Goal: Task Accomplishment & Management: Complete application form

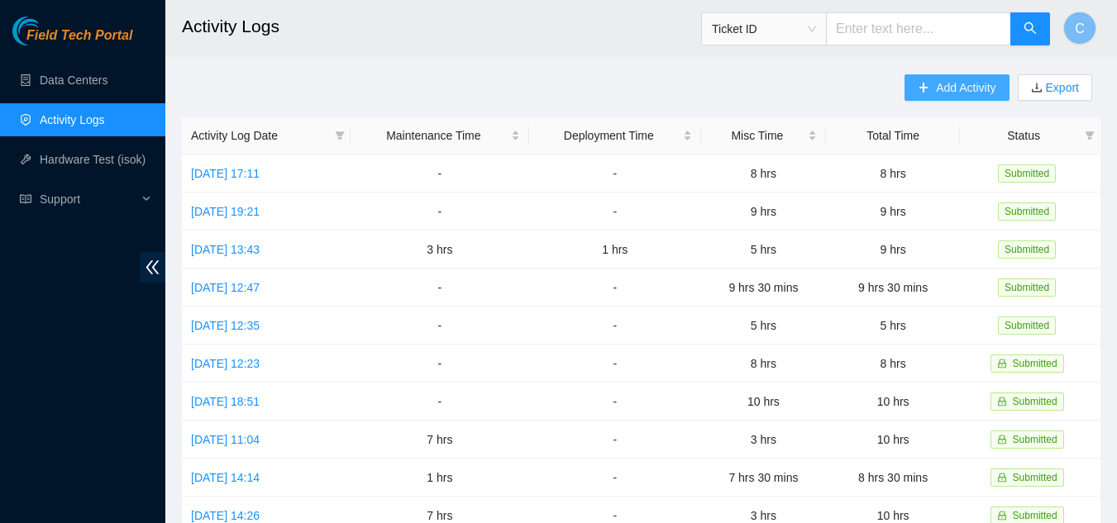
click at [953, 98] on button "Add Activity" at bounding box center [957, 87] width 104 height 26
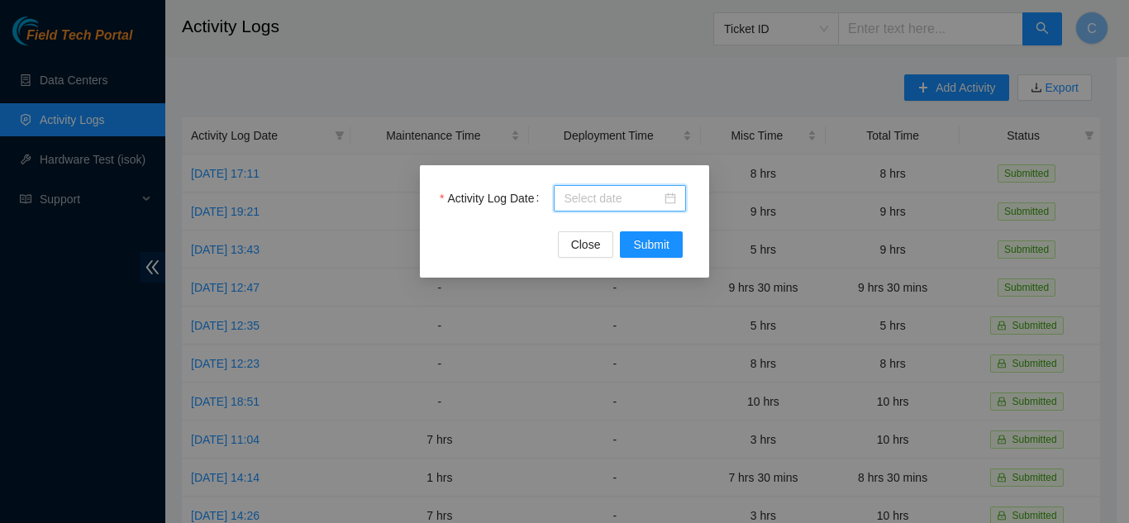
click at [620, 202] on input "Activity Log Date" at bounding box center [613, 198] width 98 height 18
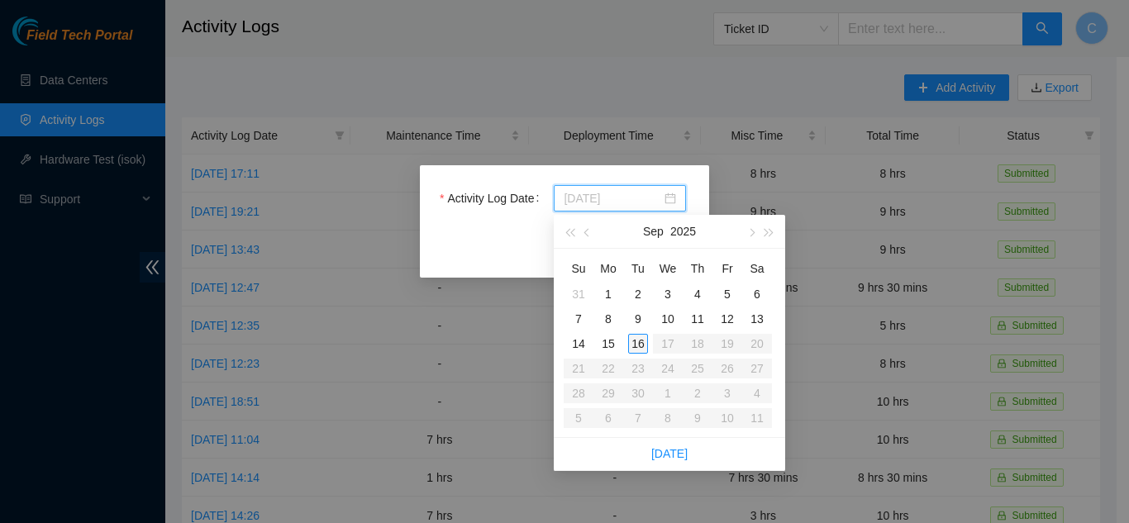
type input "[DATE]"
click at [633, 343] on div "16" at bounding box center [638, 344] width 20 height 20
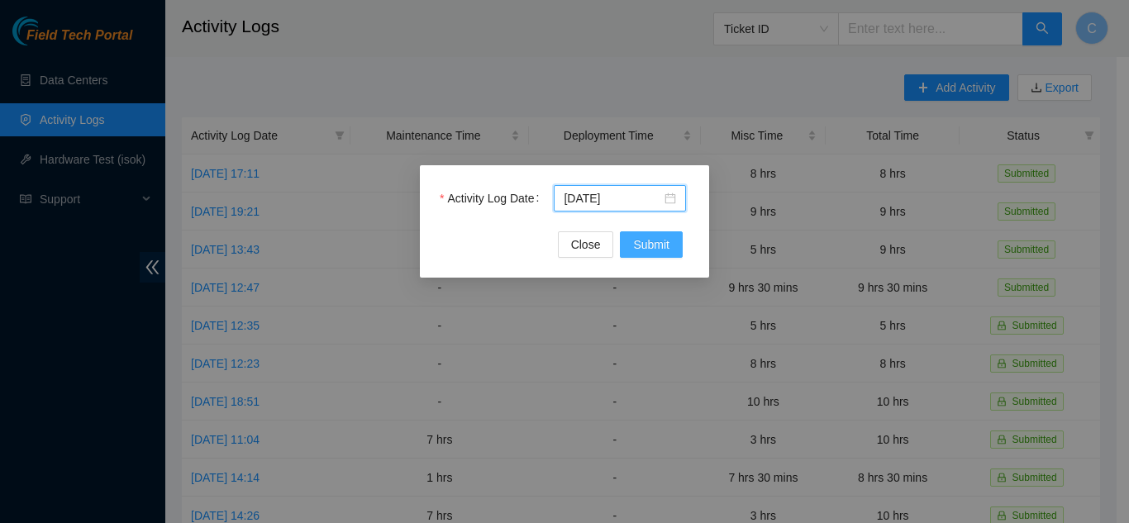
click at [635, 244] on span "Submit" at bounding box center [651, 245] width 36 height 18
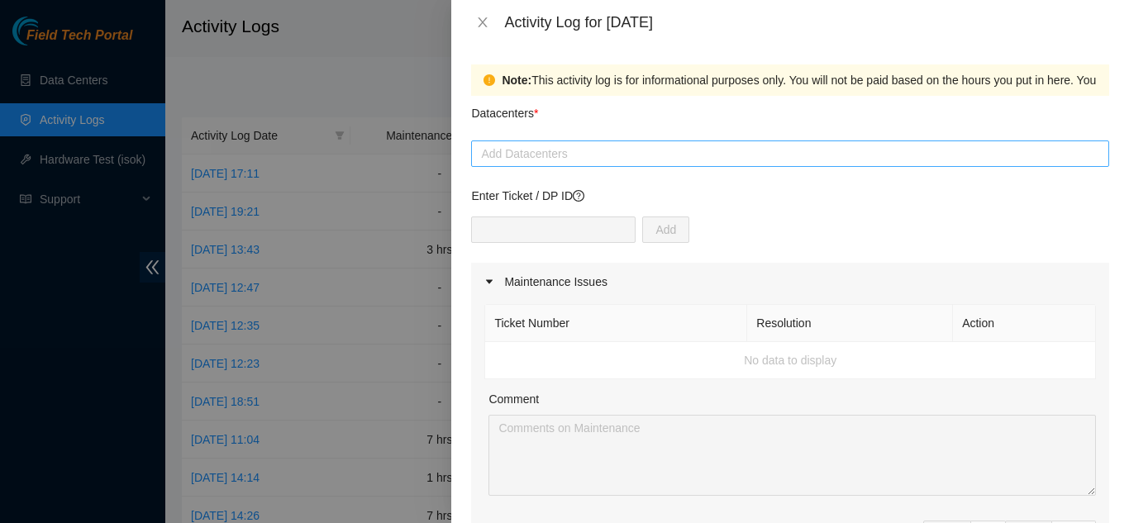
click at [547, 160] on div at bounding box center [790, 154] width 630 height 20
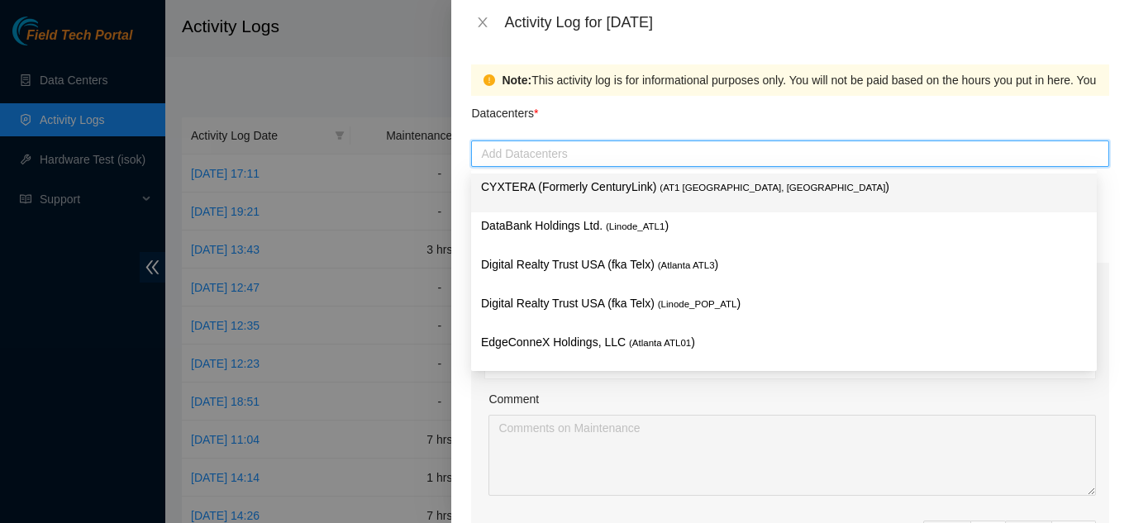
click at [506, 189] on p "CYXTERA (Formerly CenturyLink) ( AT1 [GEOGRAPHIC_DATA], [GEOGRAPHIC_DATA] )" at bounding box center [784, 187] width 606 height 19
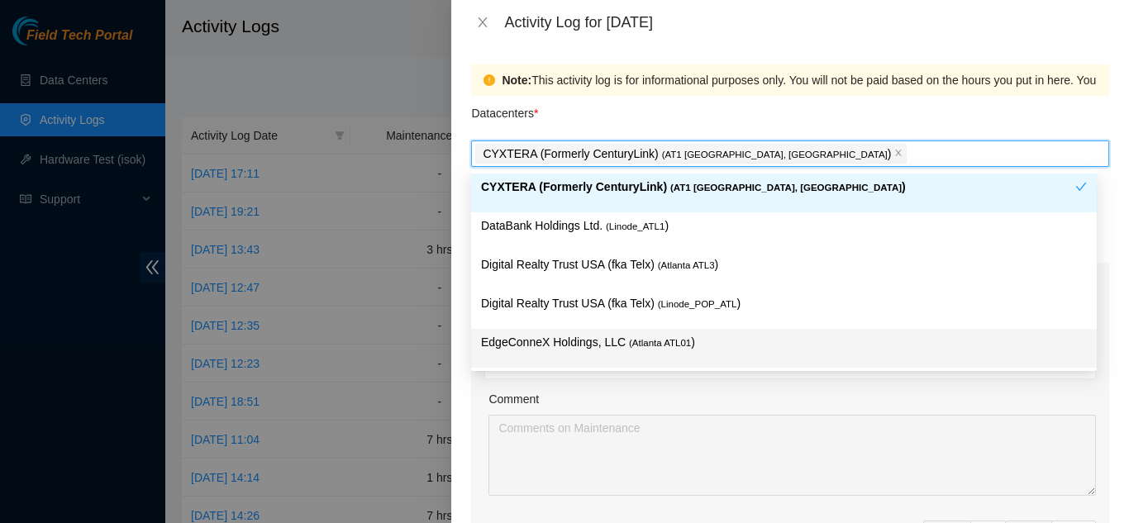
click at [762, 403] on div "Comment" at bounding box center [793, 402] width 608 height 25
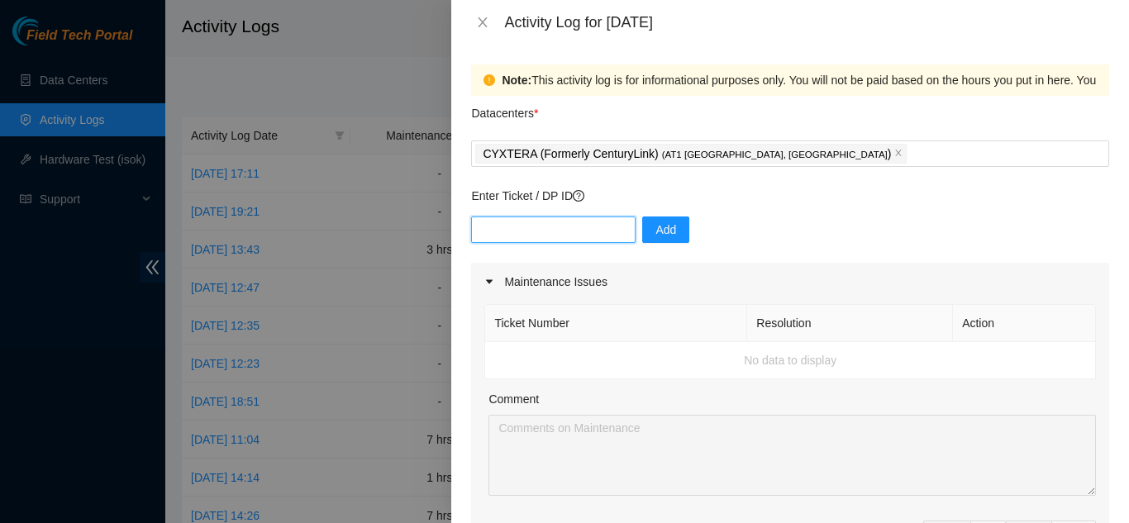
paste input "DP83832"
type input "DP83832"
click at [656, 234] on span "Add" at bounding box center [666, 230] width 21 height 18
paste input "DP83833"
type input "DP83833"
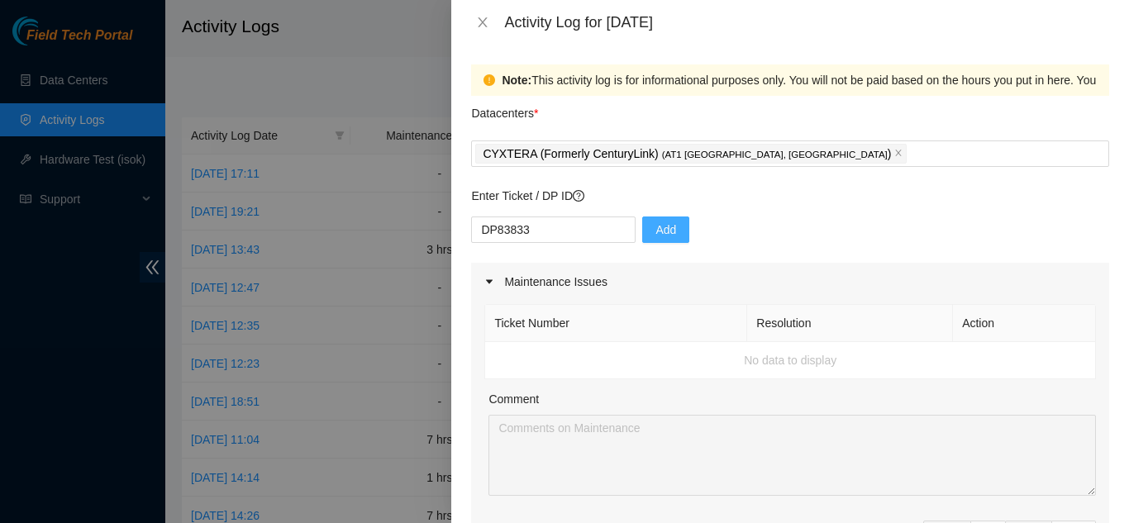
click at [656, 227] on span "Add" at bounding box center [666, 230] width 21 height 18
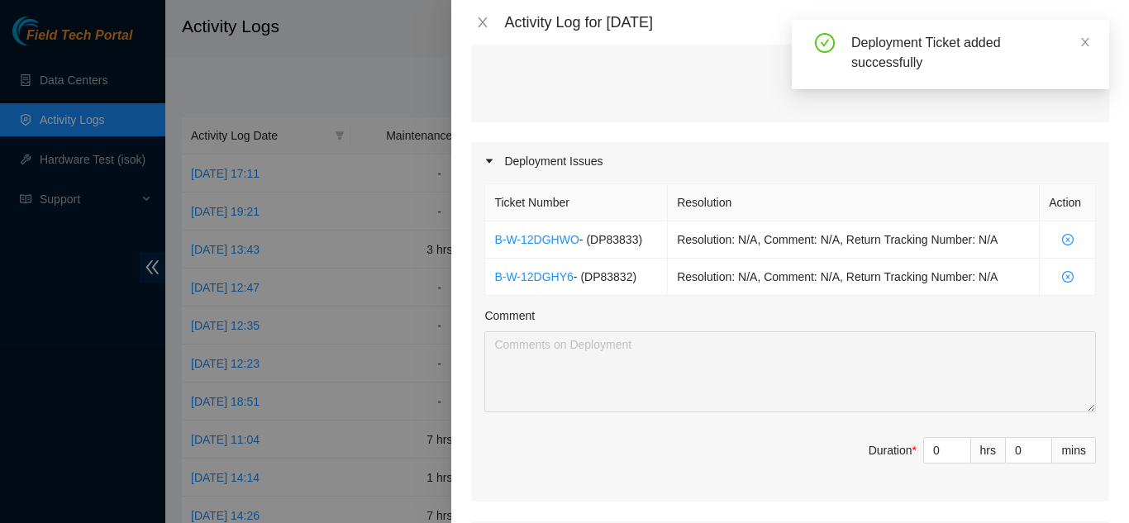
scroll to position [496, 0]
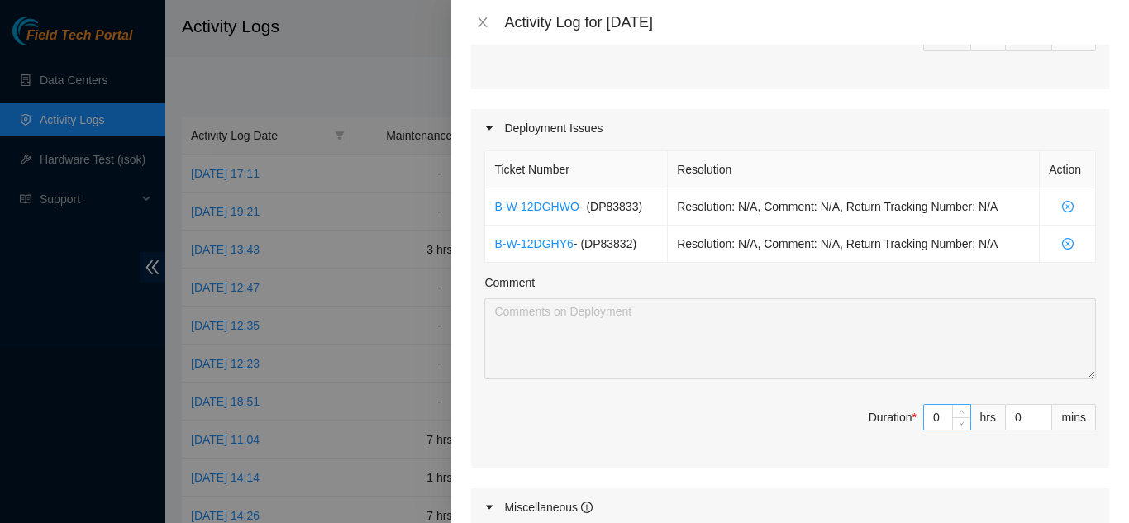
click at [924, 418] on input "0" at bounding box center [947, 417] width 46 height 25
click at [928, 421] on input "0" at bounding box center [947, 417] width 46 height 25
type input "07"
type input "7"
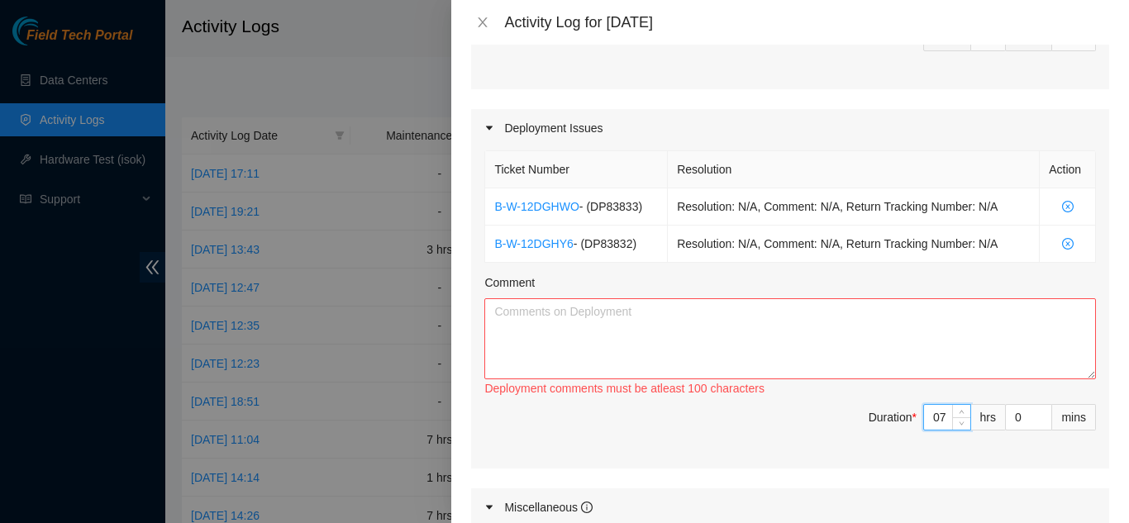
type input "7"
click at [650, 323] on textarea "Comment" at bounding box center [790, 338] width 612 height 81
type textarea "T"
type textarea "Troubleshot connectivity issues Moved DAC cable to correct ports"
drag, startPoint x: 932, startPoint y: 418, endPoint x: 921, endPoint y: 418, distance: 10.7
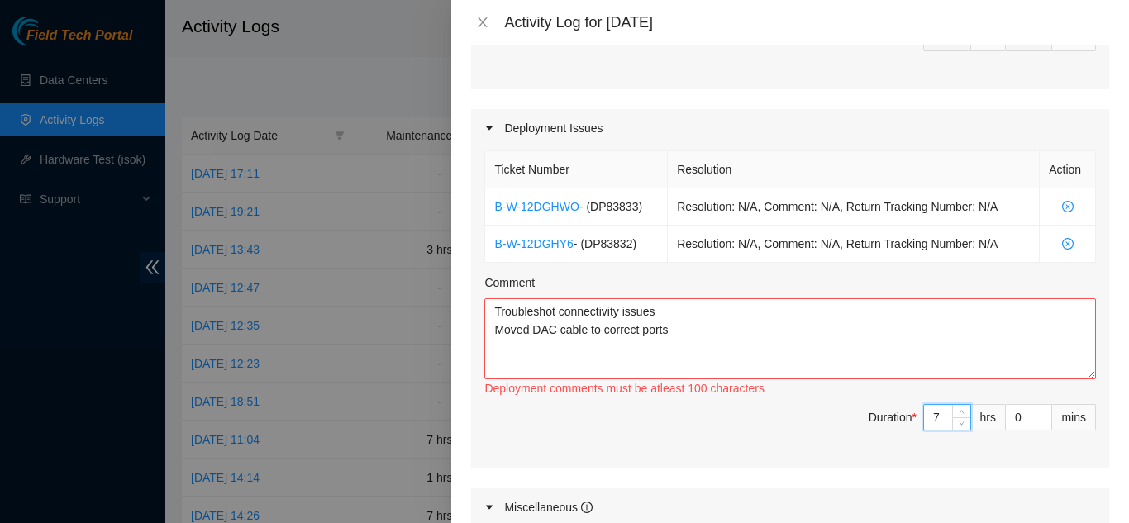
click at [924, 418] on input "7" at bounding box center [947, 417] width 46 height 25
type input "5"
click at [695, 332] on textarea "Troubleshot connectivity issues Moved DAC cable to correct ports" at bounding box center [790, 338] width 612 height 81
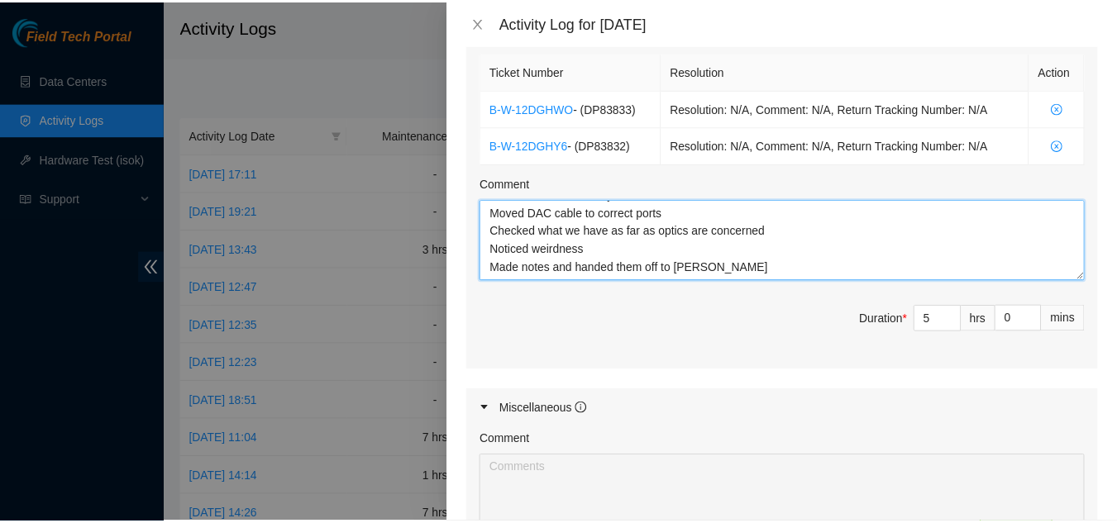
scroll to position [874, 0]
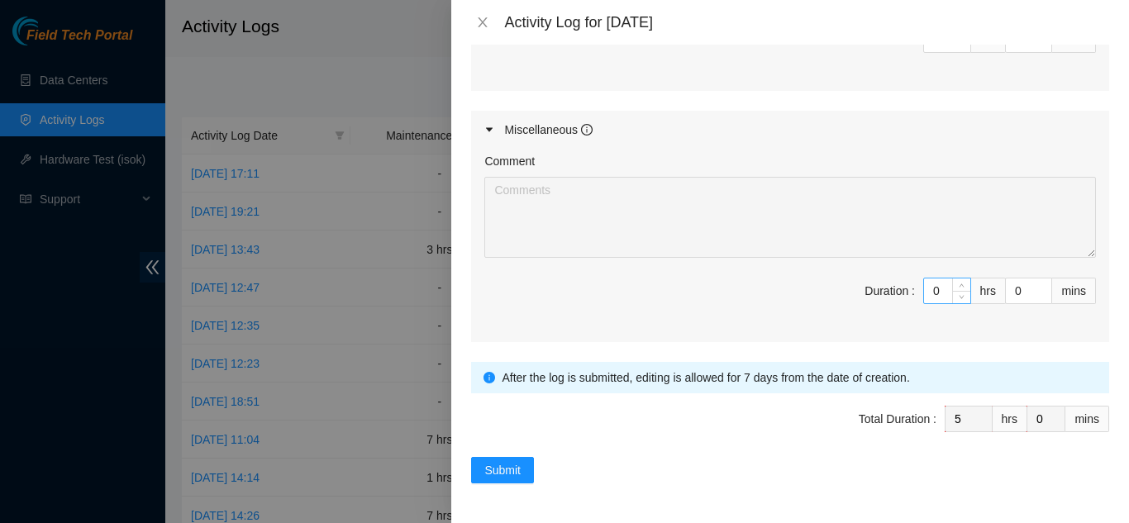
type textarea "Troubleshot connectivity issues Moved DAC cable to correct ports Checked what w…"
click at [932, 296] on input "0" at bounding box center [947, 291] width 46 height 25
type input "2"
type input "7"
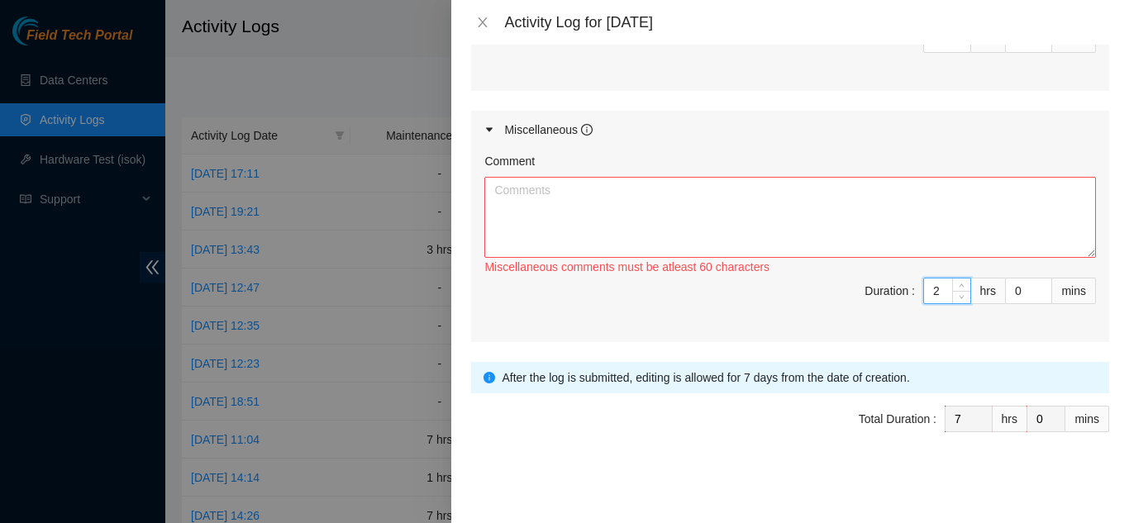
type input "2"
click at [843, 250] on textarea "Comment" at bounding box center [790, 217] width 612 height 81
type textarea "M"
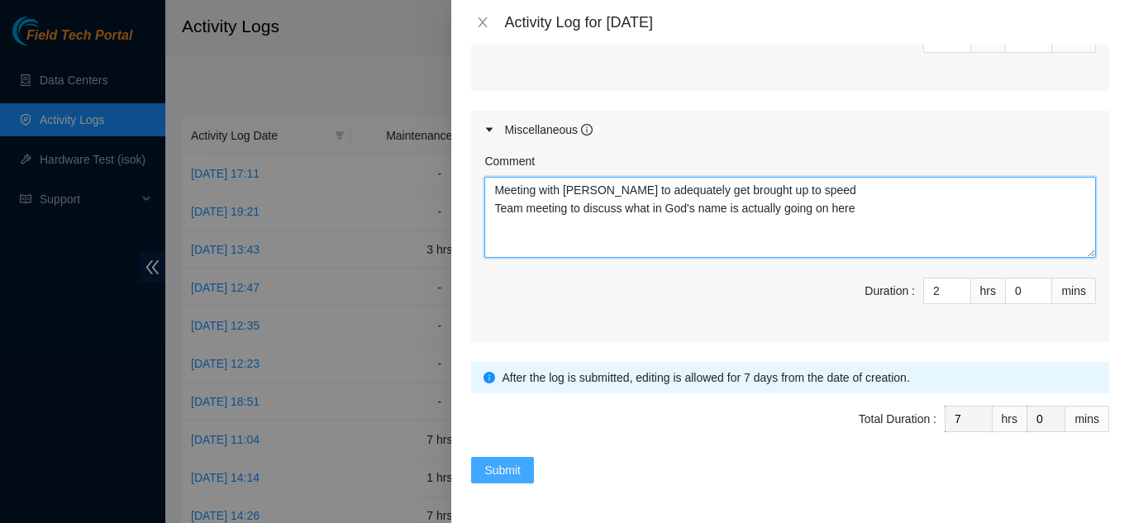
type textarea "Meeting with [PERSON_NAME] to adequately get brought up to speed Team meeting t…"
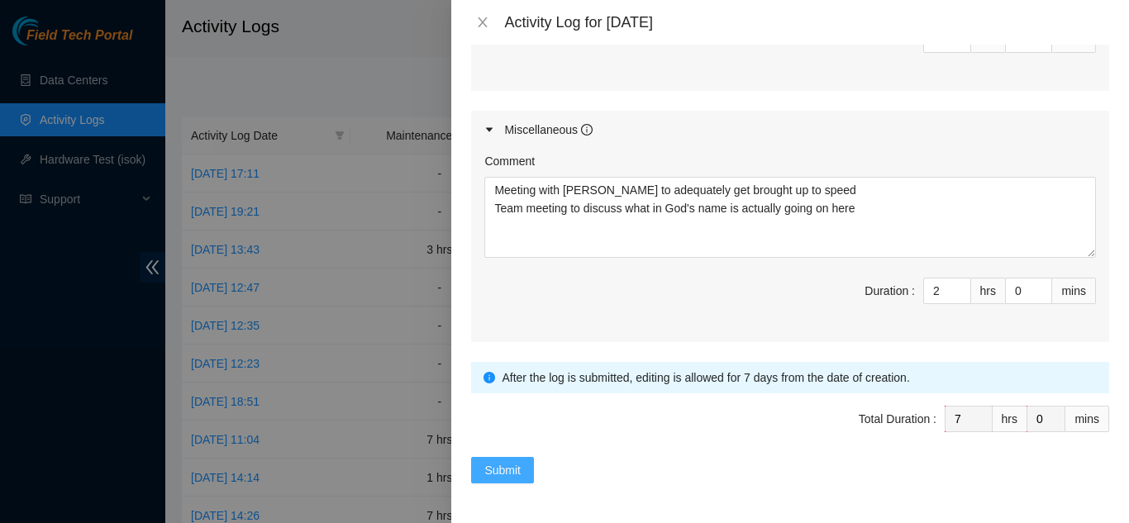
click at [488, 469] on span "Submit" at bounding box center [502, 470] width 36 height 18
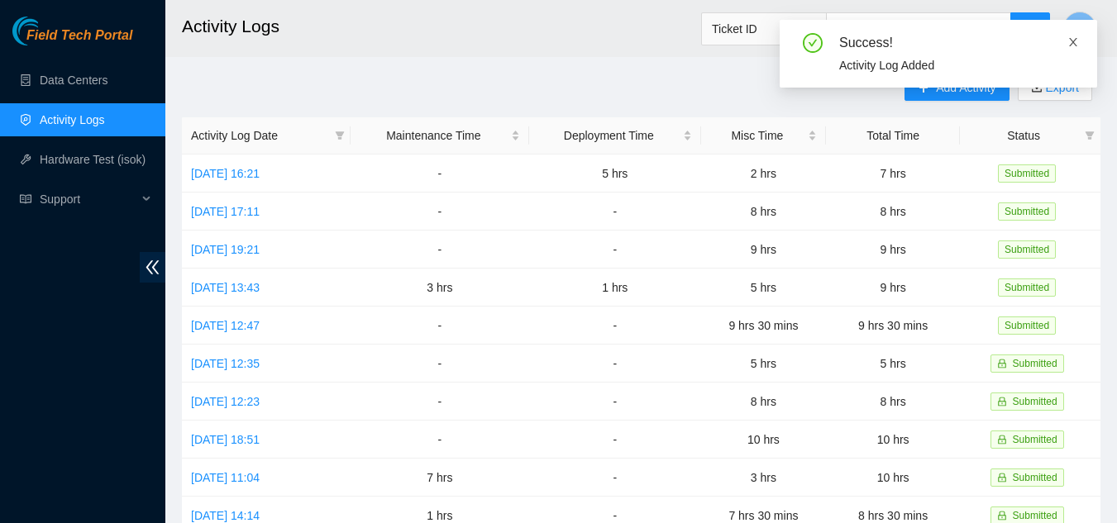
click at [1072, 42] on icon "close" at bounding box center [1073, 42] width 8 height 8
